Goal: Find specific page/section: Find specific page/section

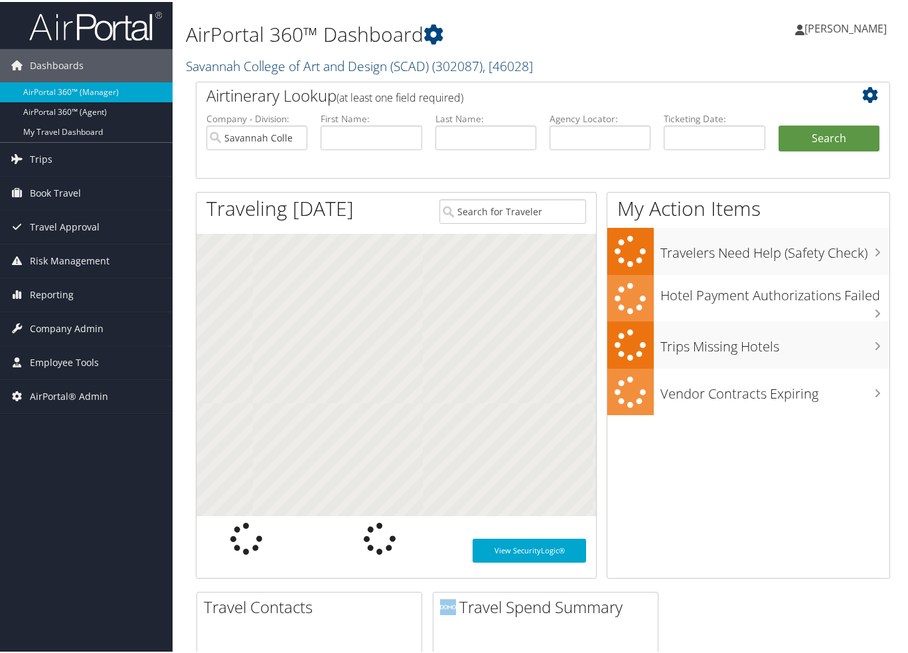
click at [204, 63] on link "Savannah College of Art and Design (SCAD) ( 302087 ) , [ 46028 ]" at bounding box center [359, 64] width 347 height 18
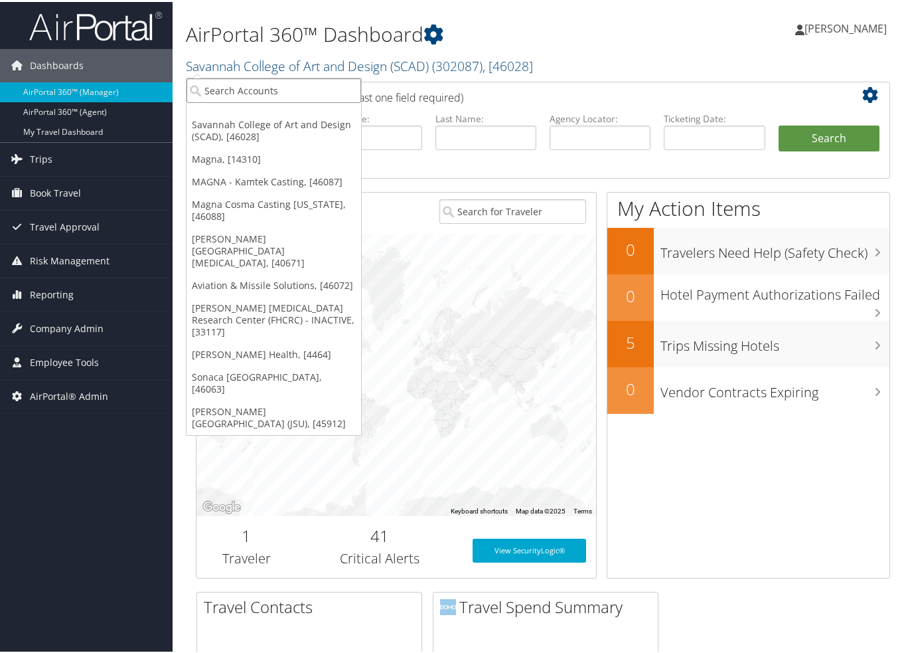
click at [223, 88] on input "search" at bounding box center [274, 88] width 175 height 25
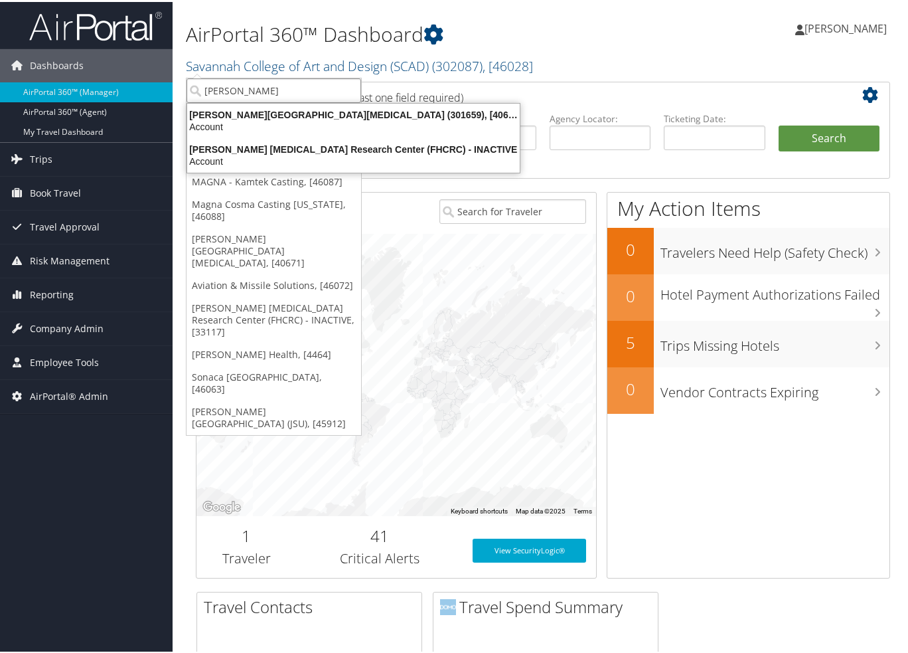
type input "fred hutch"
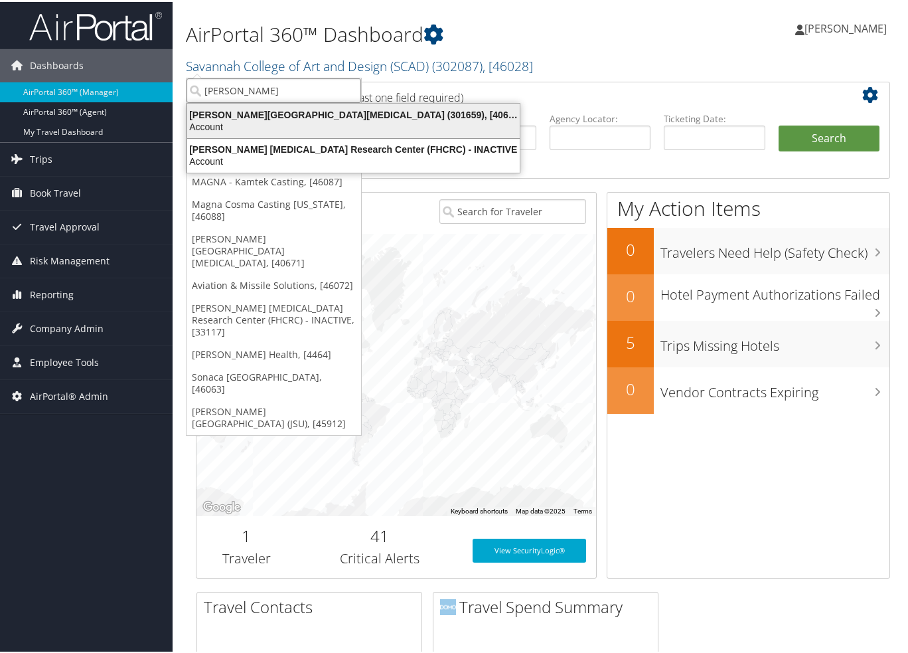
click at [303, 119] on div "Account" at bounding box center [353, 125] width 348 height 12
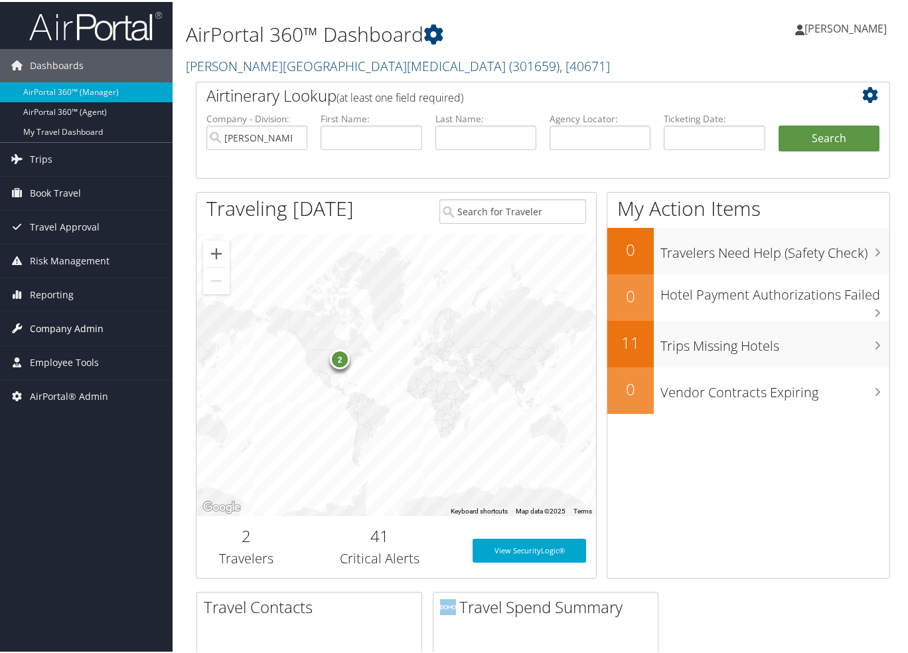
click at [76, 326] on span "Company Admin" at bounding box center [67, 326] width 74 height 33
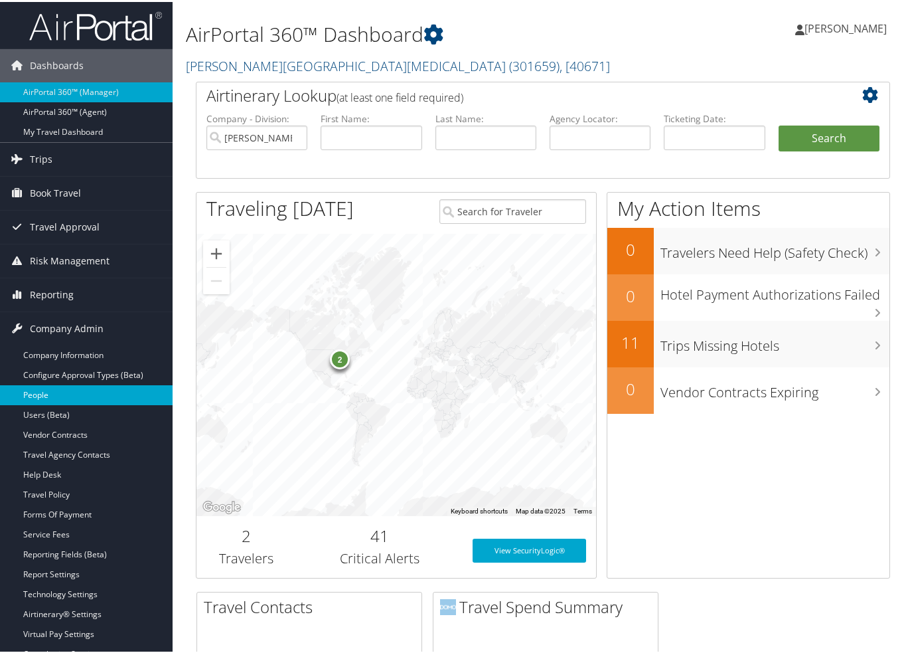
click at [69, 393] on link "People" at bounding box center [86, 393] width 173 height 20
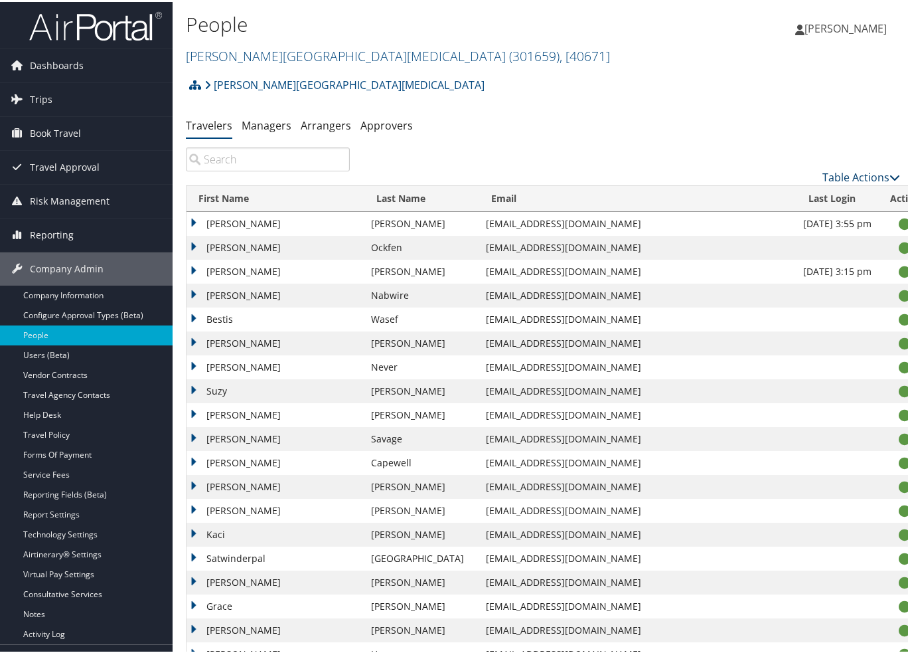
click at [868, 177] on link "Table Actions" at bounding box center [861, 175] width 78 height 15
click at [771, 243] on link "Column Visibility" at bounding box center [807, 241] width 175 height 23
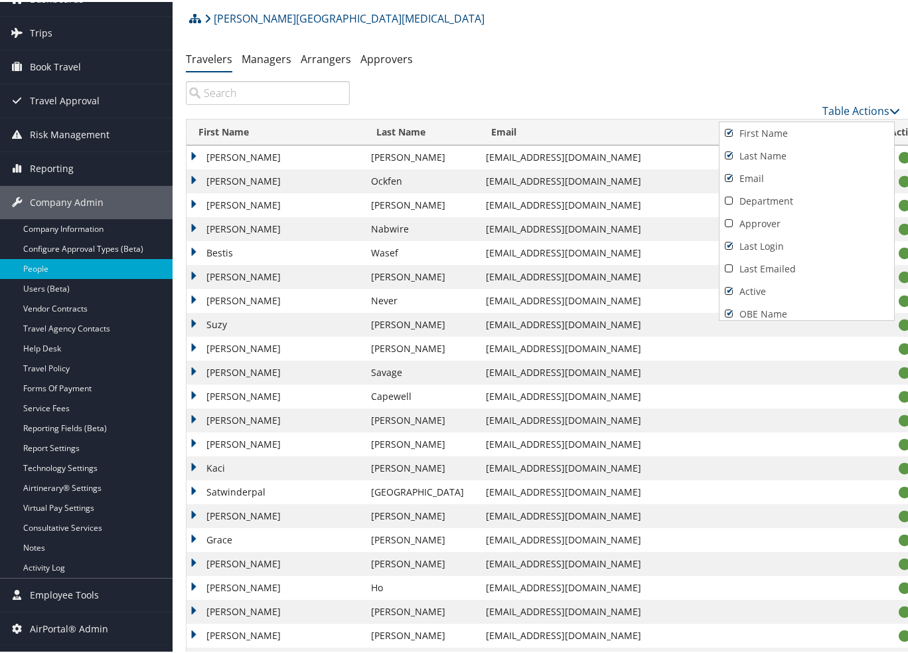
click at [613, 37] on div at bounding box center [456, 326] width 913 height 653
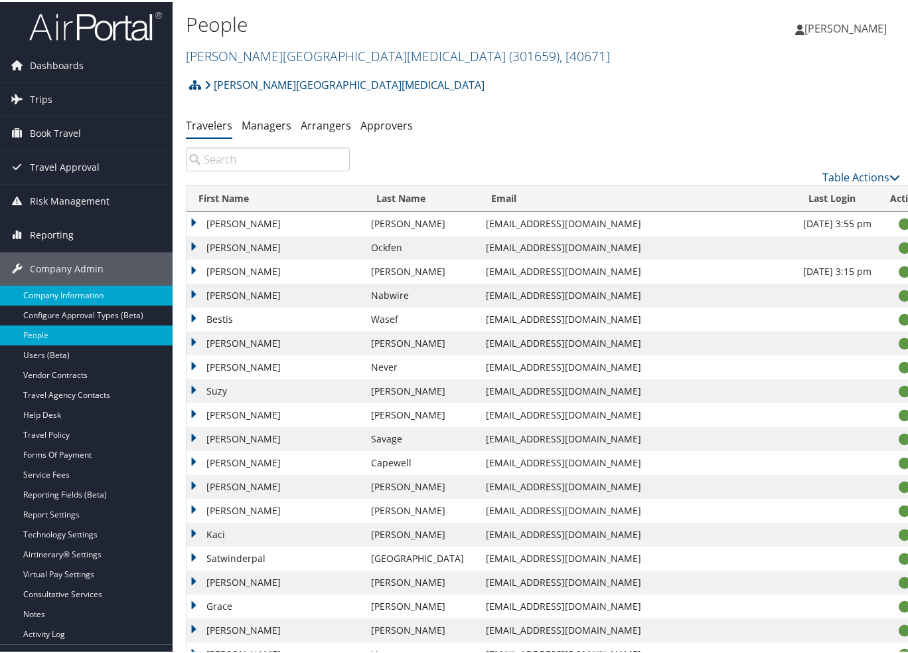
click at [106, 298] on link "Company Information" at bounding box center [86, 293] width 173 height 20
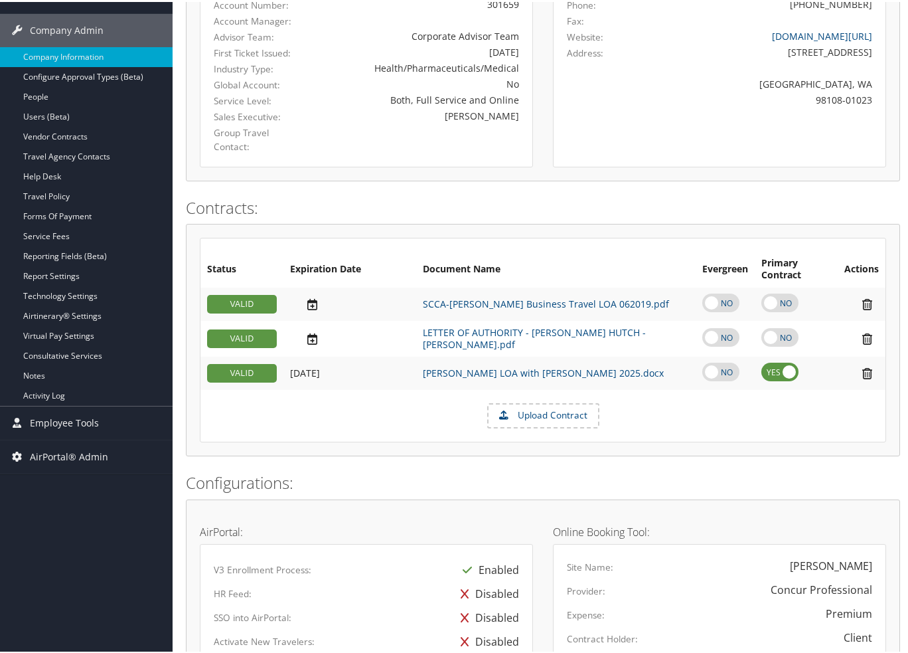
scroll to position [161, 0]
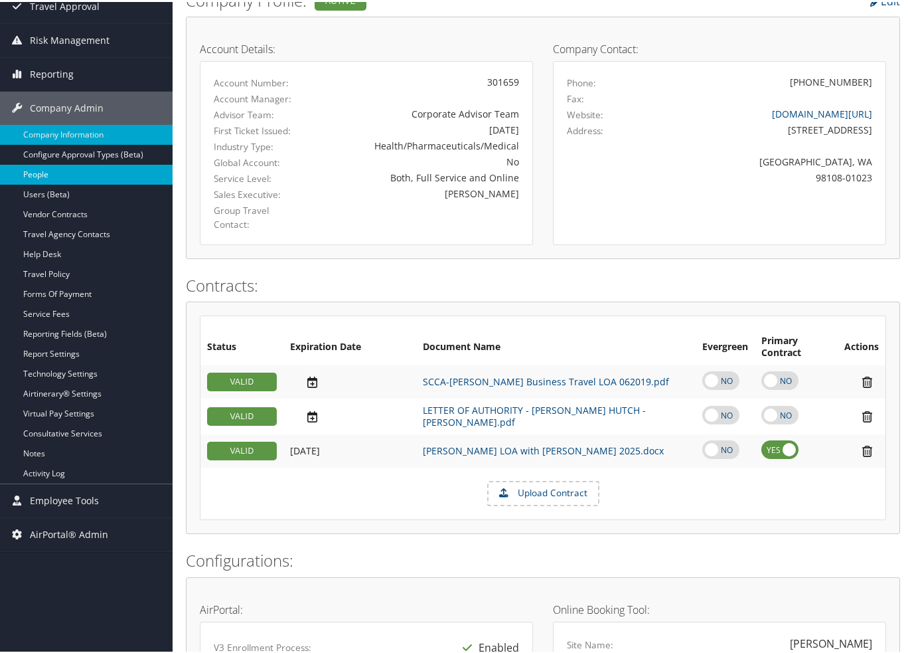
click at [38, 173] on link "People" at bounding box center [86, 173] width 173 height 20
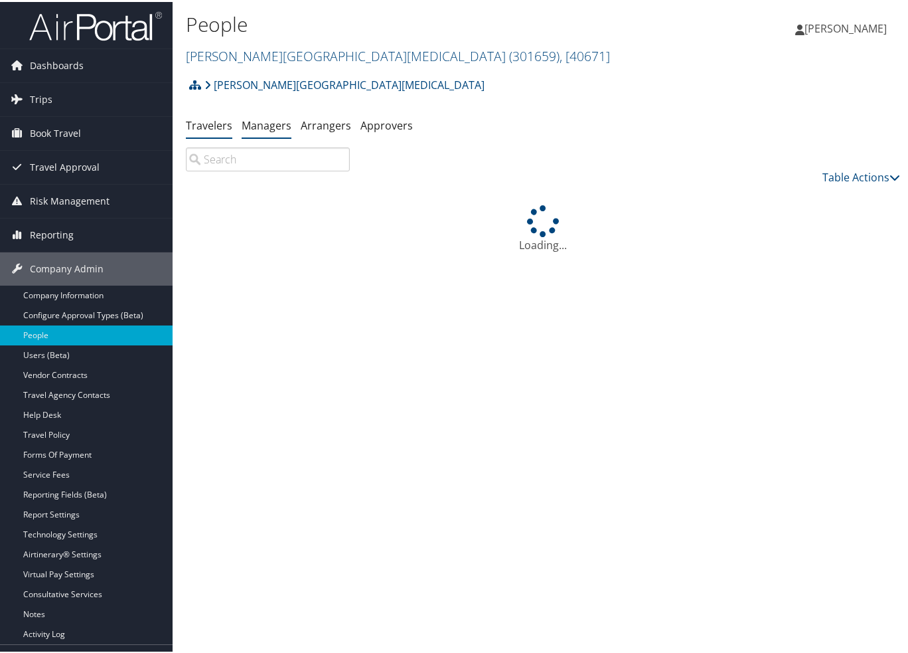
click at [269, 119] on link "Managers" at bounding box center [267, 123] width 50 height 15
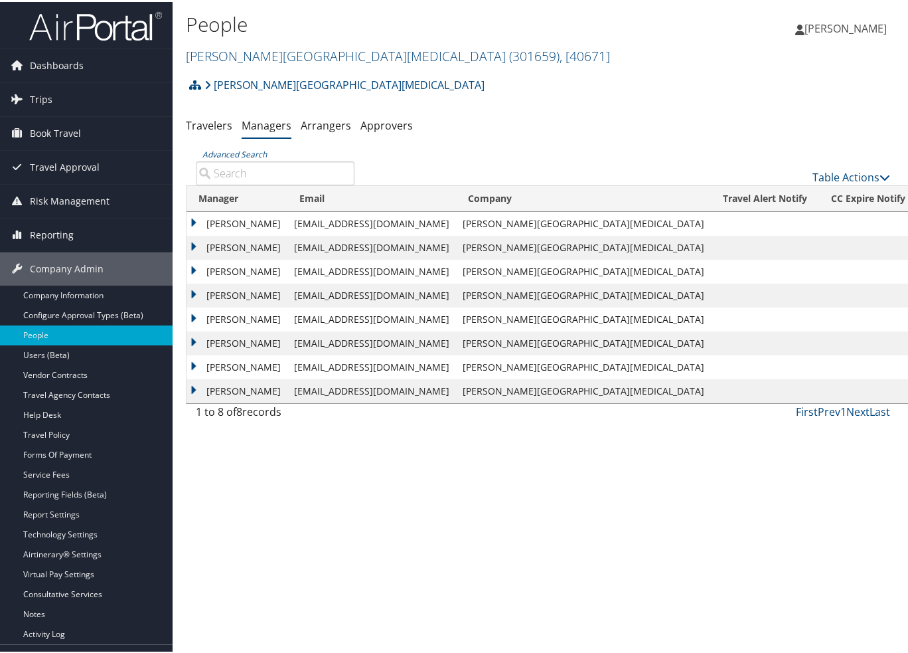
click at [403, 541] on div "People [PERSON_NAME][GEOGRAPHIC_DATA][MEDICAL_DATA] ( 301659 ) , [ 40671 ] [PER…" at bounding box center [543, 326] width 741 height 653
